Goal: Task Accomplishment & Management: Use online tool/utility

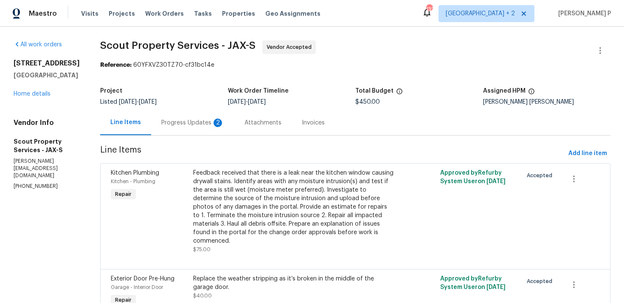
click at [214, 124] on div "2" at bounding box center [218, 122] width 8 height 8
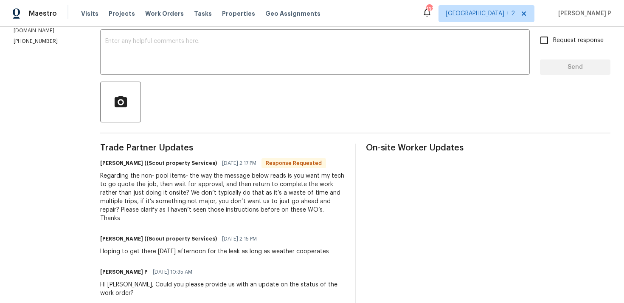
scroll to position [119, 0]
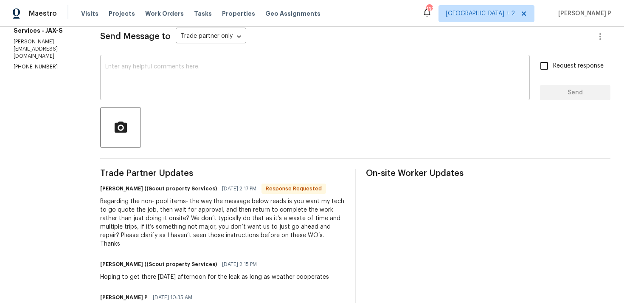
click at [178, 92] on textarea at bounding box center [315, 79] width 420 height 30
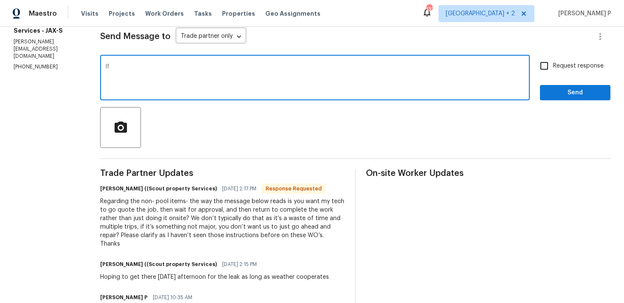
type textarea "I"
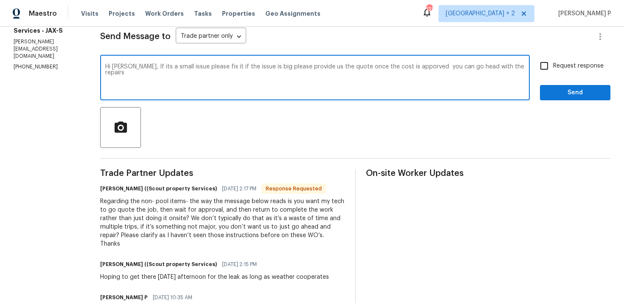
drag, startPoint x: 106, startPoint y: 66, endPoint x: 399, endPoint y: 68, distance: 293.0
click at [399, 68] on textarea "Hi [PERSON_NAME], If its a small issue please fix it if the issue is big please…" at bounding box center [315, 79] width 420 height 30
click at [134, 68] on textarea "Hi [PERSON_NAME], If its a small issue please fix it if the issue is big please…" at bounding box center [315, 79] width 420 height 30
drag, startPoint x: 104, startPoint y: 65, endPoint x: 545, endPoint y: 64, distance: 440.3
click at [545, 64] on div "Hi [PERSON_NAME], If its a small issue please fix it if the issue is big please…" at bounding box center [355, 78] width 510 height 43
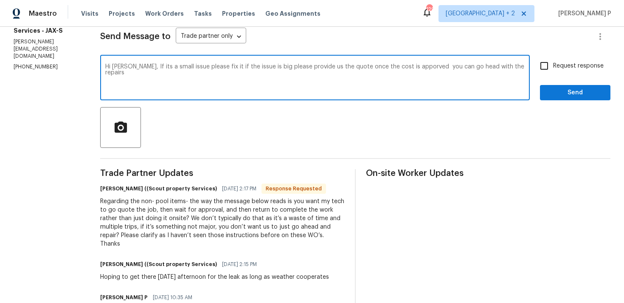
paste textarea "is a minor issue, please proceed with fixing it. If it is a major issue, kindly…"
type textarea "Hi [PERSON_NAME], If it is a minor issue, please proceed with fixing it. If it …"
click at [550, 60] on input "Request response" at bounding box center [544, 66] width 18 height 18
checkbox input "true"
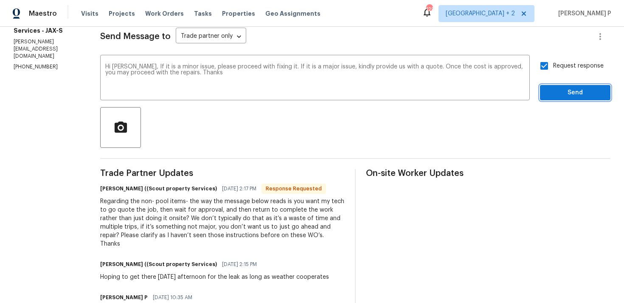
click at [562, 91] on span "Send" at bounding box center [575, 92] width 57 height 11
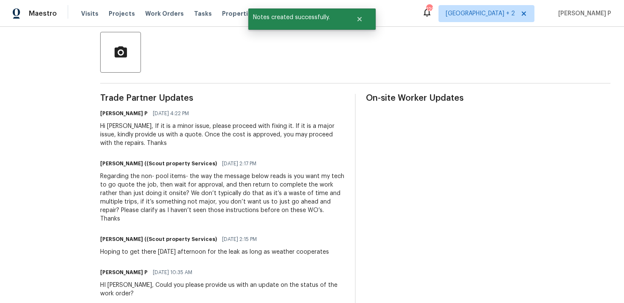
scroll to position [239, 0]
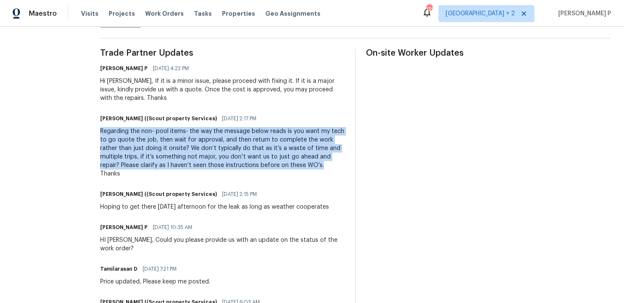
drag, startPoint x: 73, startPoint y: 130, endPoint x: 220, endPoint y: 163, distance: 151.1
click at [220, 163] on div "Regarding the non- pool items- the way the message below reads is you want my t…" at bounding box center [222, 152] width 245 height 51
copy div "Regarding the non- pool items- the way the message below reads is you want my t…"
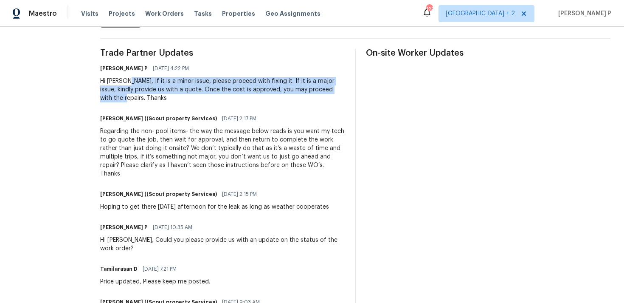
drag, startPoint x: 98, startPoint y: 82, endPoint x: 312, endPoint y: 89, distance: 214.1
click at [312, 89] on div "Hi [PERSON_NAME], If it is a minor issue, please proceed with fixing it. If it …" at bounding box center [222, 89] width 245 height 25
copy div "If it is a minor issue, please proceed with fixing it. If it is a major issue, …"
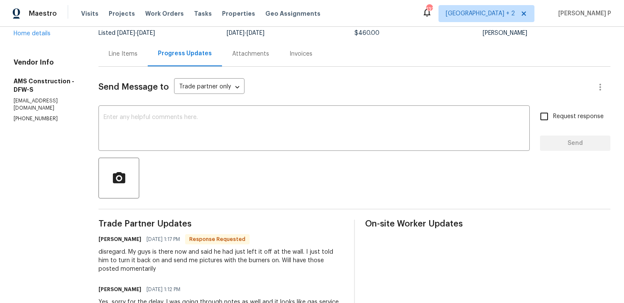
scroll to position [54, 0]
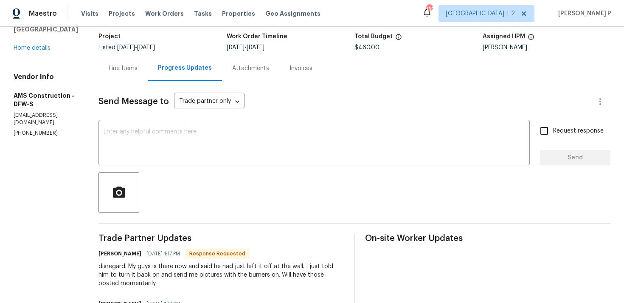
click at [134, 66] on div "Line Items" at bounding box center [123, 68] width 29 height 8
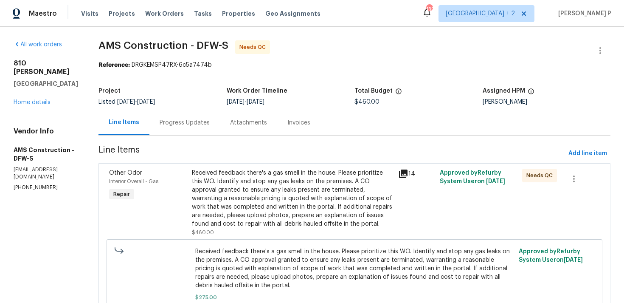
click at [276, 186] on div "Received feedback there's a gas smell in the house. Please prioritize this WO. …" at bounding box center [293, 198] width 202 height 59
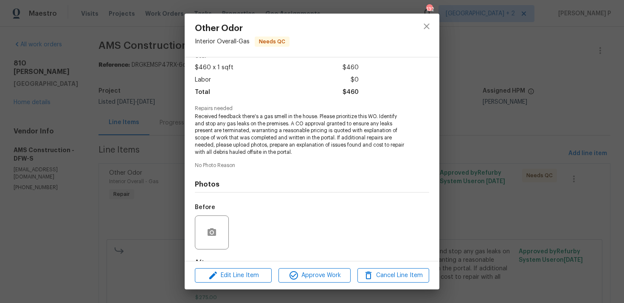
scroll to position [95, 0]
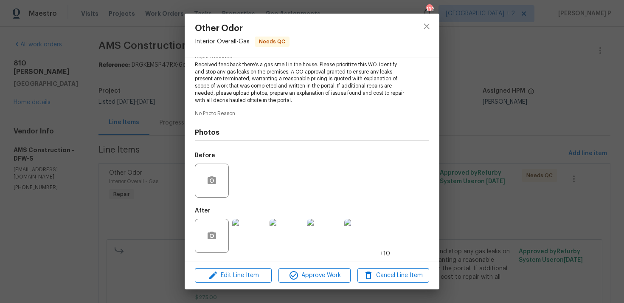
click at [358, 247] on img at bounding box center [361, 236] width 34 height 34
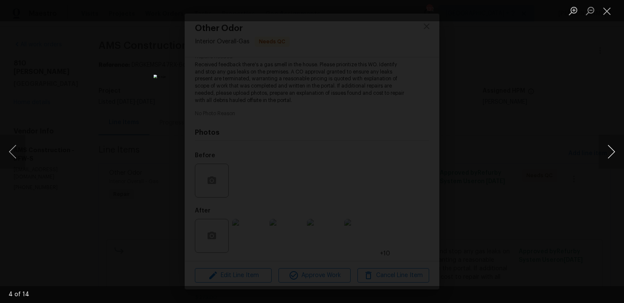
click at [621, 147] on button "Next image" at bounding box center [611, 152] width 25 height 34
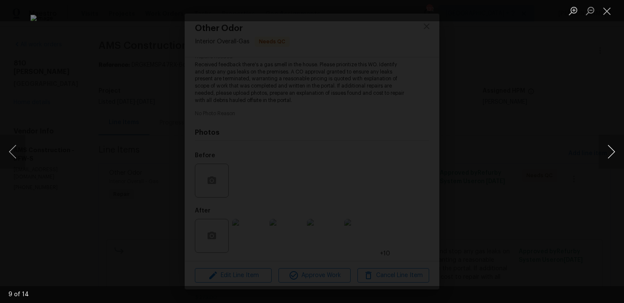
click at [621, 147] on button "Next image" at bounding box center [611, 152] width 25 height 34
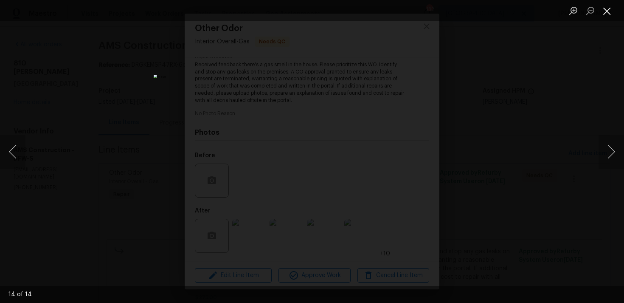
click at [615, 17] on button "Close lightbox" at bounding box center [607, 10] width 17 height 15
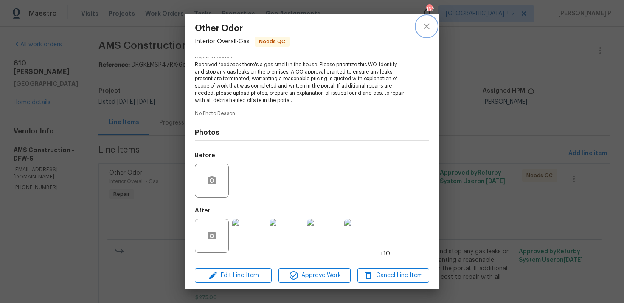
click at [425, 25] on icon "close" at bounding box center [427, 26] width 10 height 10
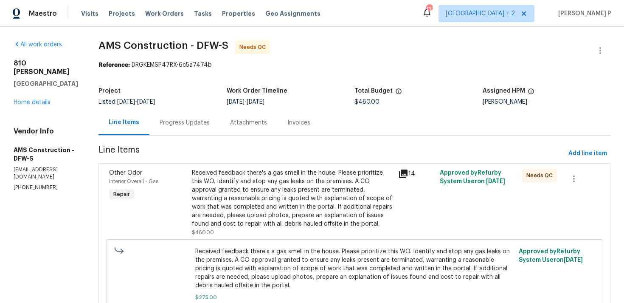
click at [177, 125] on div "Progress Updates" at bounding box center [185, 122] width 50 height 8
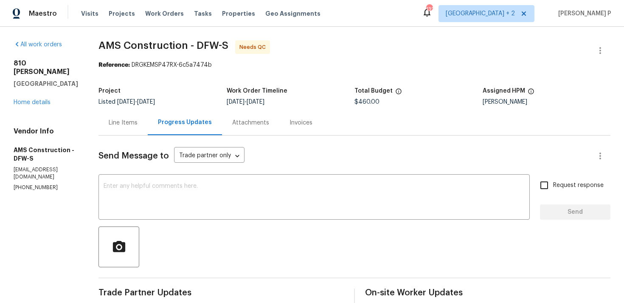
click at [223, 230] on div at bounding box center [355, 246] width 512 height 41
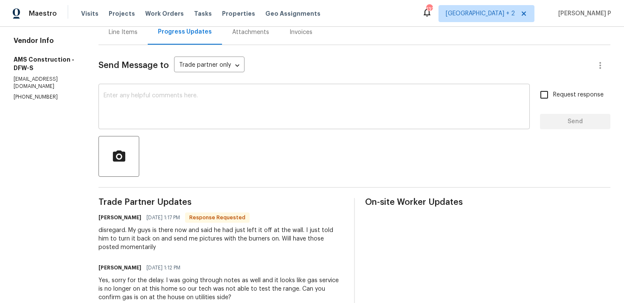
scroll to position [88, 0]
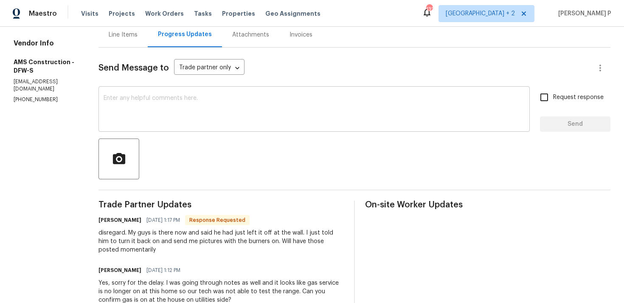
click at [217, 106] on textarea at bounding box center [314, 110] width 421 height 30
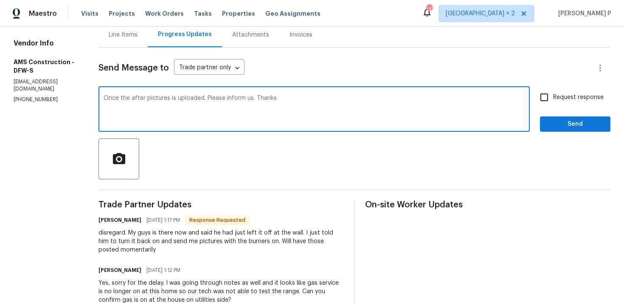
type textarea "Once the after pictures is uploaded. Please inform us. Thanks"
click at [558, 127] on span "Send" at bounding box center [575, 124] width 57 height 11
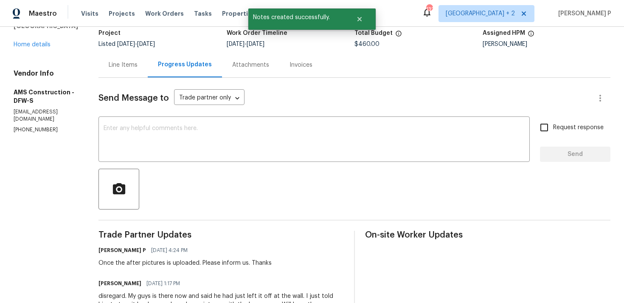
scroll to position [50, 0]
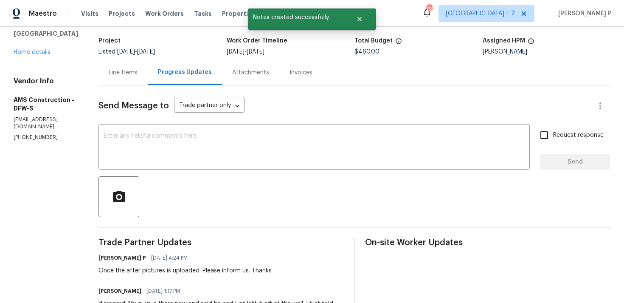
click at [126, 75] on div "Line Items" at bounding box center [123, 72] width 29 height 8
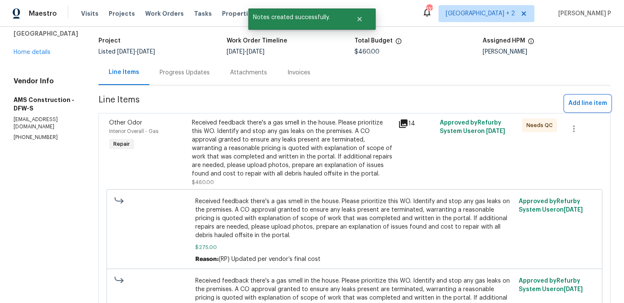
click at [590, 106] on span "Add line item" at bounding box center [588, 103] width 39 height 11
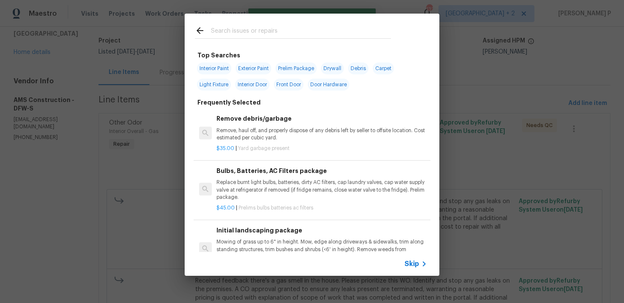
click at [418, 262] on span "Skip" at bounding box center [412, 263] width 14 height 8
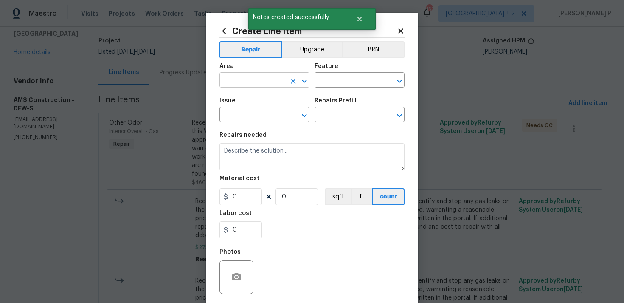
click at [289, 81] on icon "Clear" at bounding box center [293, 81] width 8 height 8
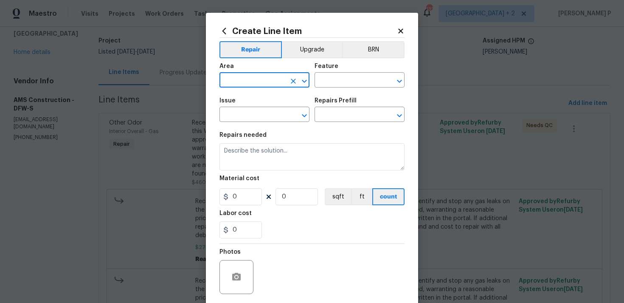
click at [306, 80] on icon "Open" at bounding box center [304, 80] width 5 height 3
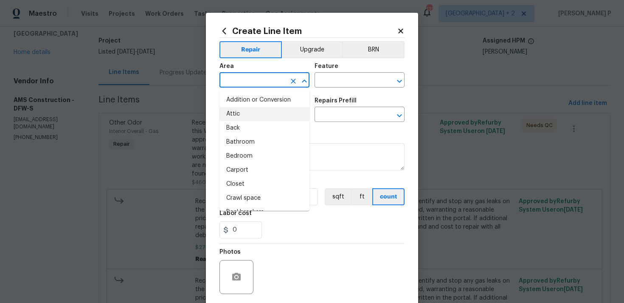
click at [253, 114] on li "Attic" at bounding box center [265, 114] width 90 height 14
type input "Attic"
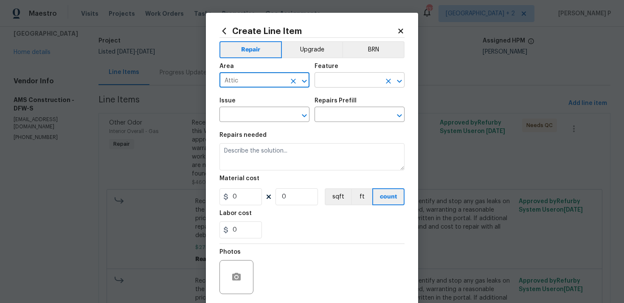
click at [341, 83] on input "text" at bounding box center [348, 80] width 66 height 13
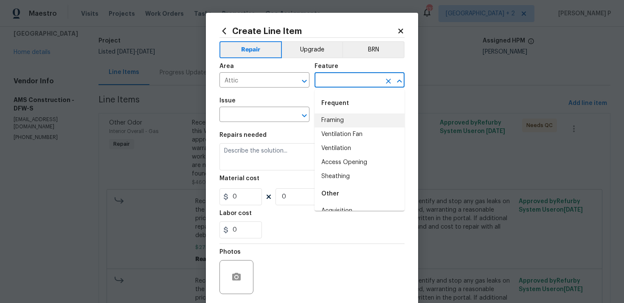
click at [336, 123] on li "Framing" at bounding box center [360, 120] width 90 height 14
type input "Framing"
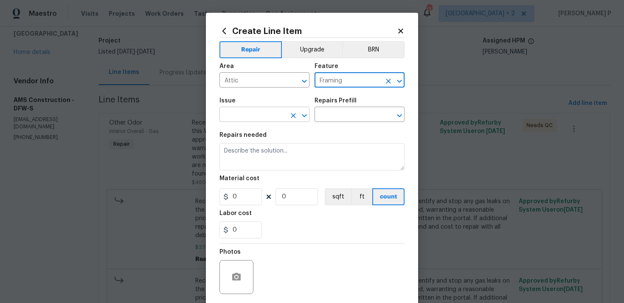
click at [300, 115] on icon "Open" at bounding box center [304, 115] width 10 height 10
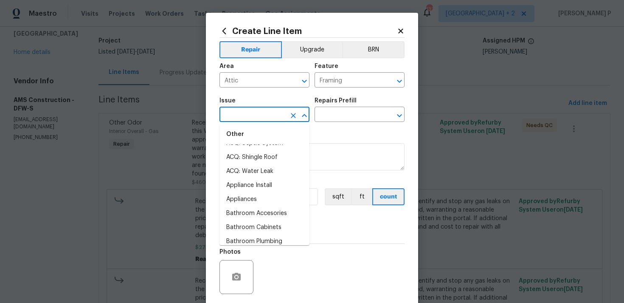
scroll to position [132, 0]
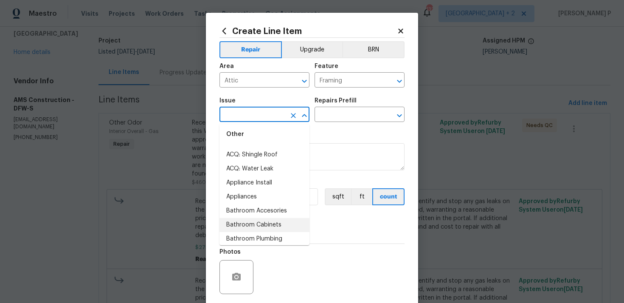
click at [258, 227] on li "Bathroom Cabinets" at bounding box center [265, 225] width 90 height 14
type input "Bathroom Cabinets"
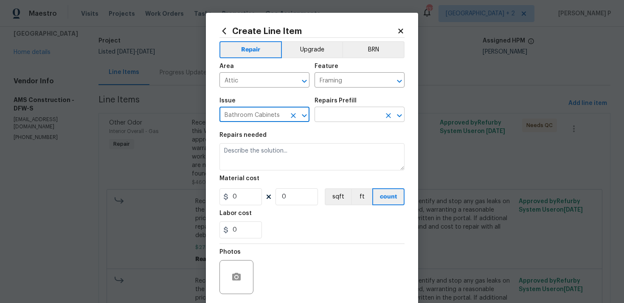
click at [332, 115] on input "text" at bounding box center [348, 115] width 66 height 13
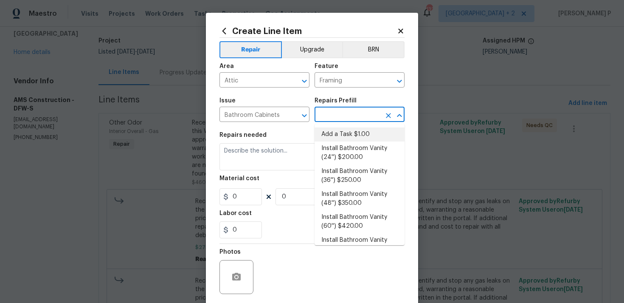
click at [334, 135] on li "Add a Task $1.00" at bounding box center [360, 134] width 90 height 14
type input "Cabinets"
type input "Add a Task $1.00"
type textarea "HPM to detail"
type input "1"
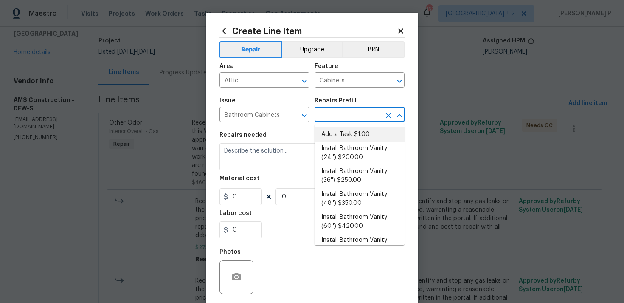
type input "1"
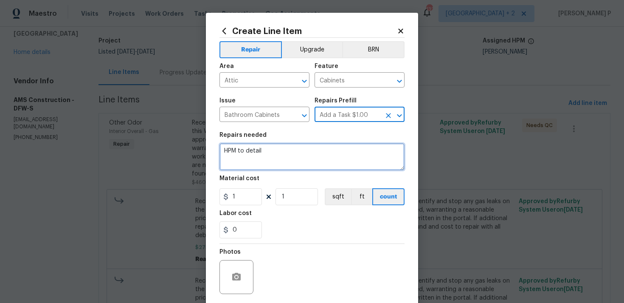
click at [290, 148] on textarea "HPM to detail" at bounding box center [312, 156] width 185 height 27
type textarea "Waiting for after pictures"
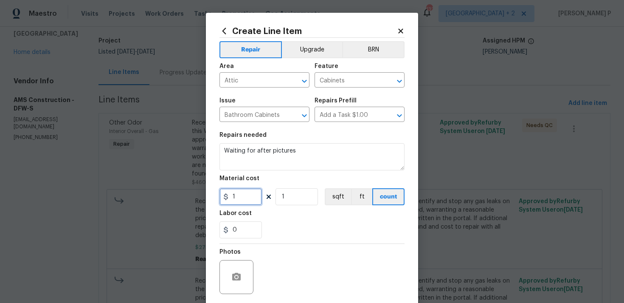
click at [251, 200] on input "1" at bounding box center [241, 196] width 42 height 17
type input "0"
click at [263, 219] on div "Labor cost" at bounding box center [312, 215] width 185 height 11
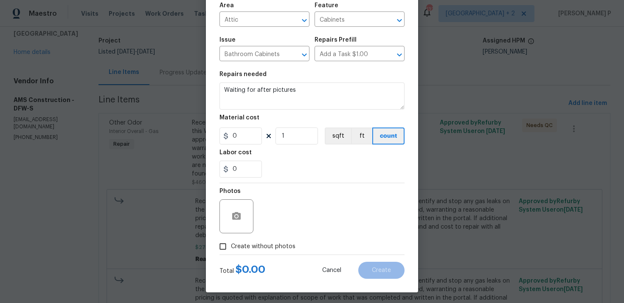
scroll to position [63, 0]
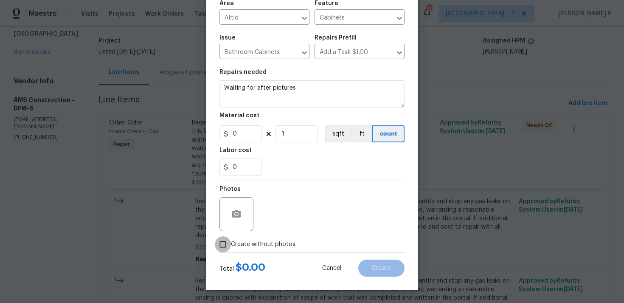
click at [225, 242] on input "Create without photos" at bounding box center [223, 244] width 16 height 16
checkbox input "true"
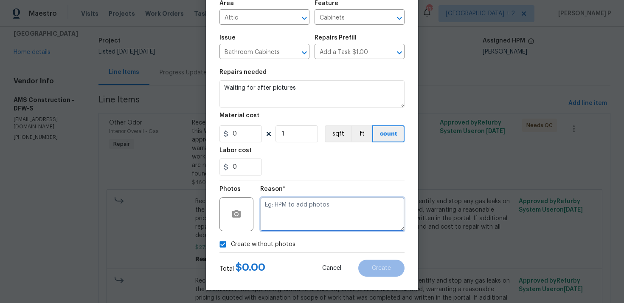
click at [288, 219] on textarea at bounding box center [332, 214] width 144 height 34
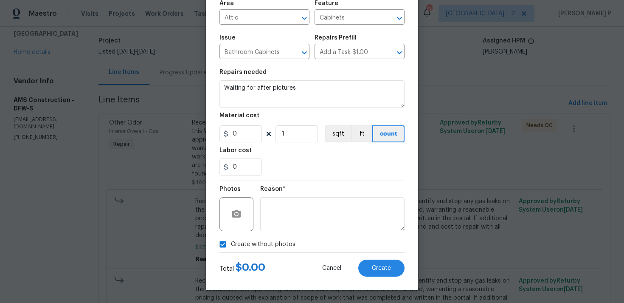
click at [392, 278] on div "Create Line Item Repair Upgrade BRN Area Attic ​ Feature Cabinets ​ Issue Bathr…" at bounding box center [312, 120] width 212 height 340
click at [389, 270] on span "Create" at bounding box center [381, 268] width 19 height 6
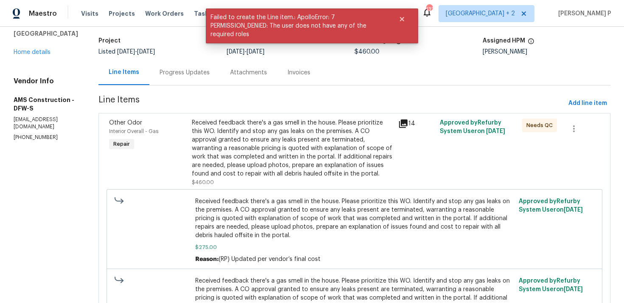
scroll to position [0, 0]
